Goal: Transaction & Acquisition: Obtain resource

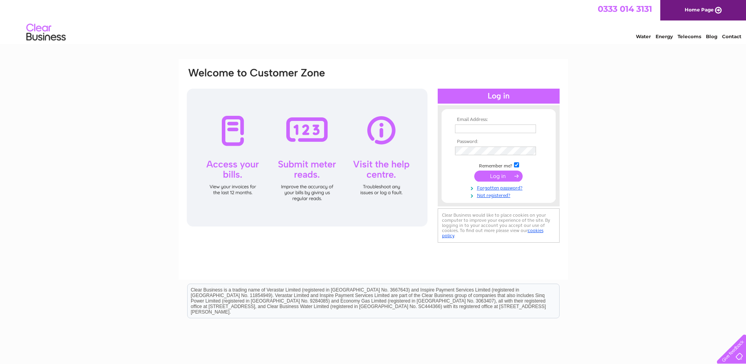
type input "invoices@cobbs.info"
click at [501, 175] on input "submit" at bounding box center [499, 175] width 48 height 11
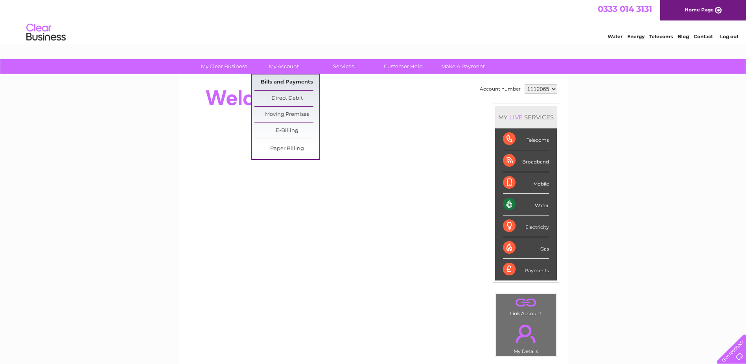
click at [280, 83] on link "Bills and Payments" at bounding box center [287, 82] width 65 height 16
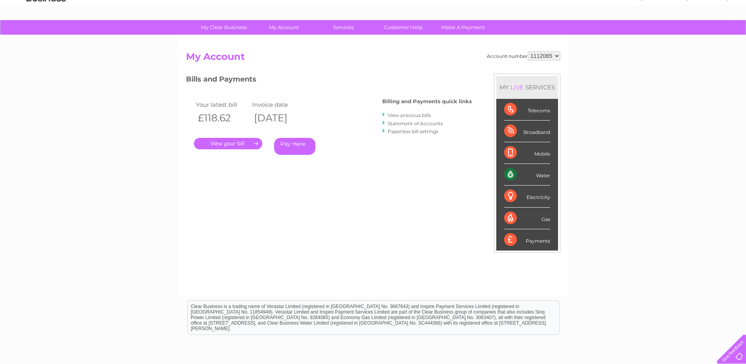
scroll to position [39, 0]
click at [233, 143] on link "." at bounding box center [228, 142] width 68 height 11
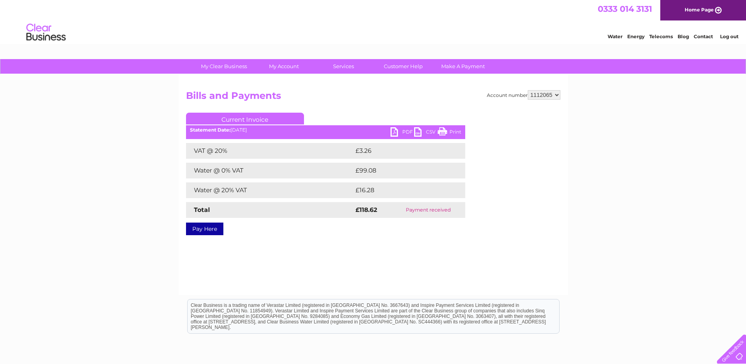
click at [408, 131] on link "PDF" at bounding box center [403, 132] width 24 height 11
click at [557, 93] on select "1112065" at bounding box center [544, 94] width 33 height 9
click at [579, 126] on div "My Clear Business Login Details My Details My Preferences Link Account My Accou…" at bounding box center [373, 244] width 746 height 370
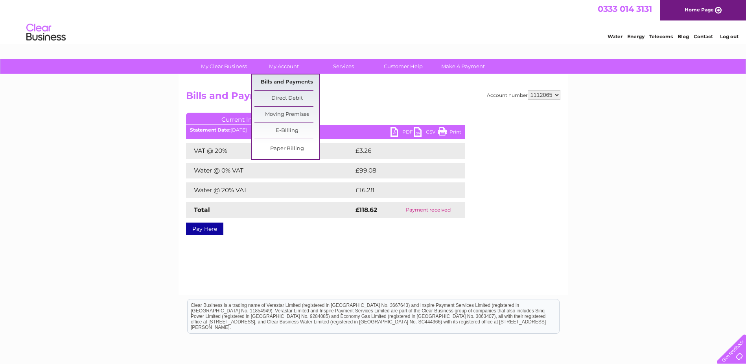
click at [269, 81] on link "Bills and Payments" at bounding box center [287, 82] width 65 height 16
click at [292, 82] on link "Bills and Payments" at bounding box center [287, 82] width 65 height 16
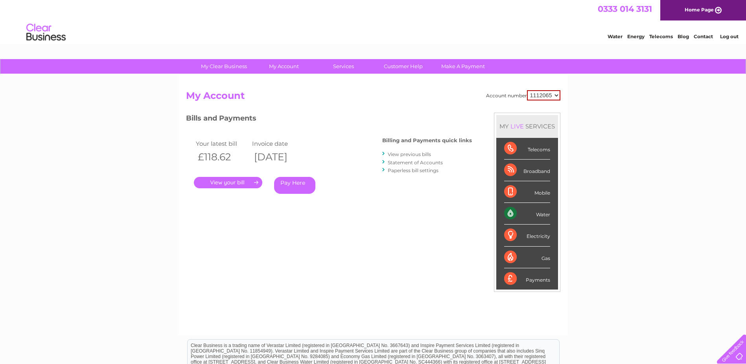
click at [407, 155] on link "View previous bills" at bounding box center [409, 154] width 43 height 6
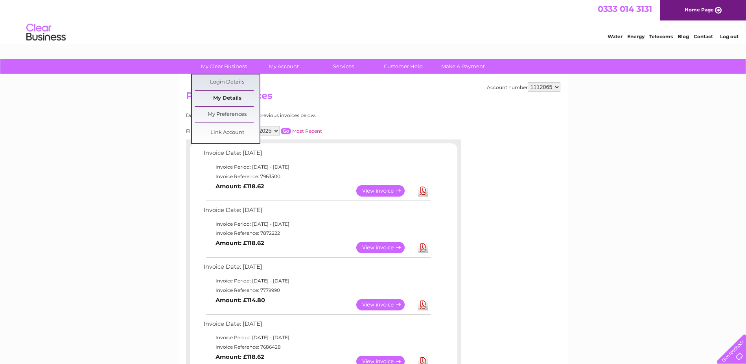
click at [227, 99] on link "My Details" at bounding box center [227, 99] width 65 height 16
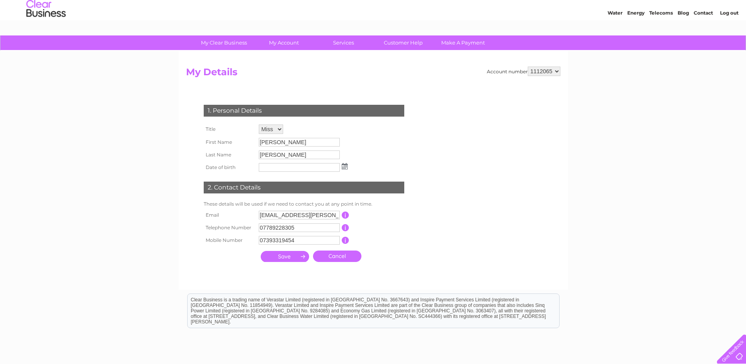
scroll to position [11, 0]
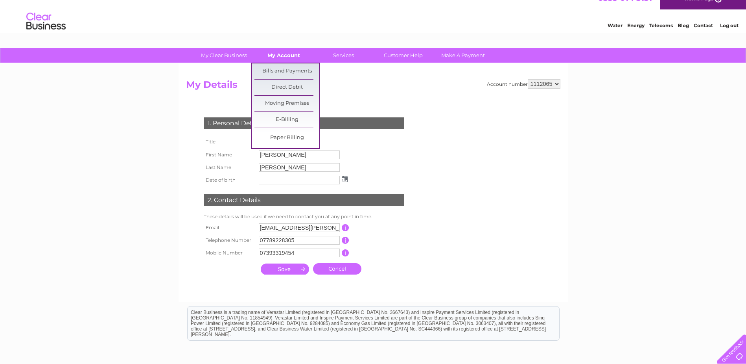
click at [287, 59] on link "My Account" at bounding box center [283, 55] width 65 height 15
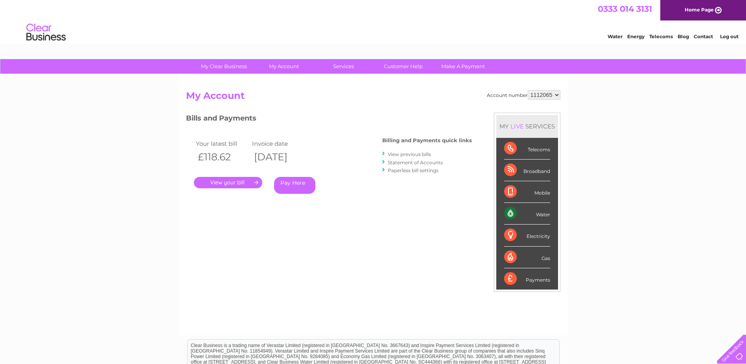
click at [242, 183] on link "." at bounding box center [228, 182] width 68 height 11
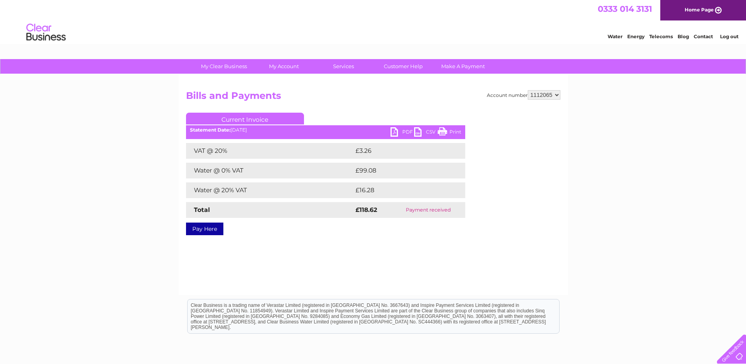
click at [393, 131] on link "PDF" at bounding box center [403, 132] width 24 height 11
